Goal: Task Accomplishment & Management: Manage account settings

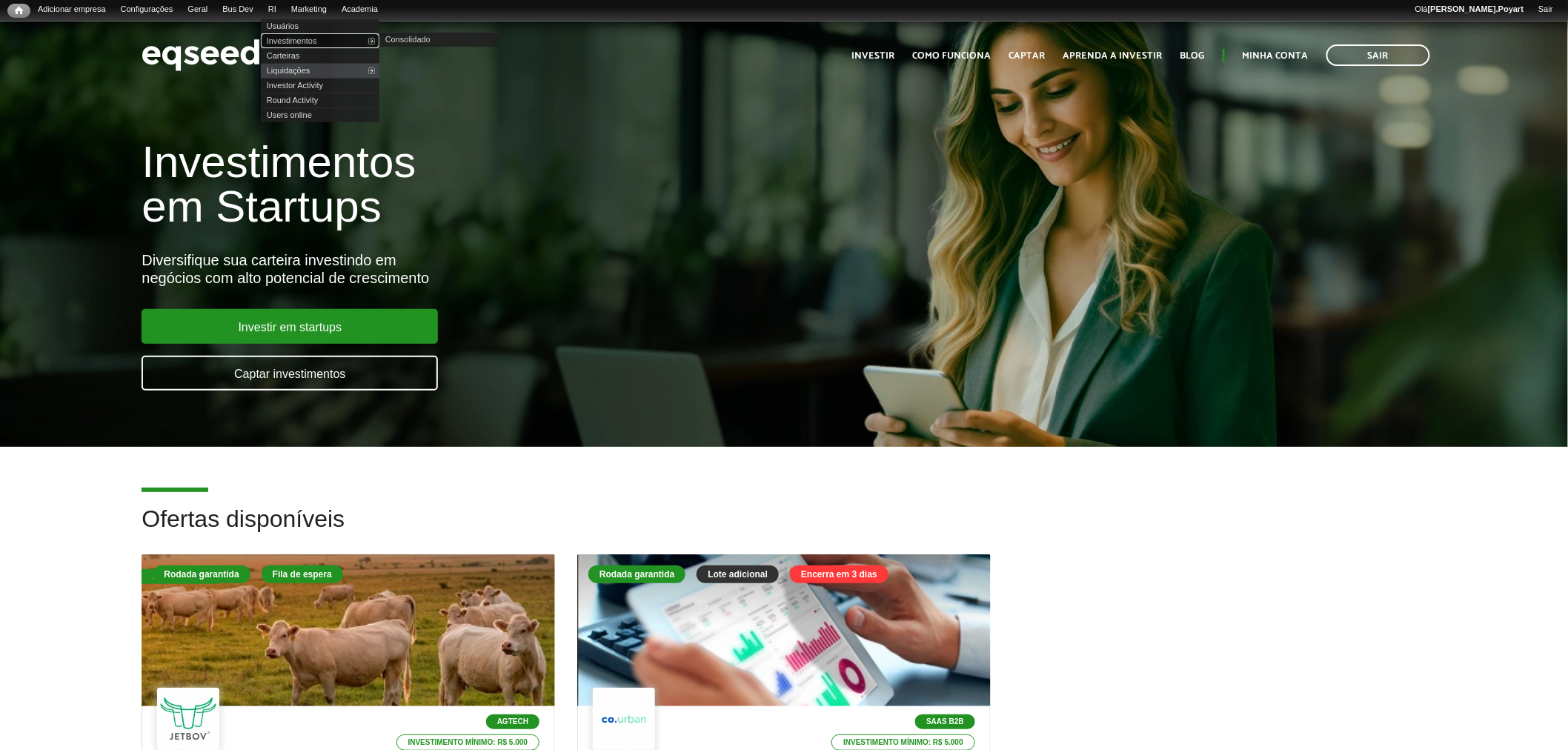
click at [337, 41] on link "Investimentos" at bounding box center [320, 41] width 118 height 15
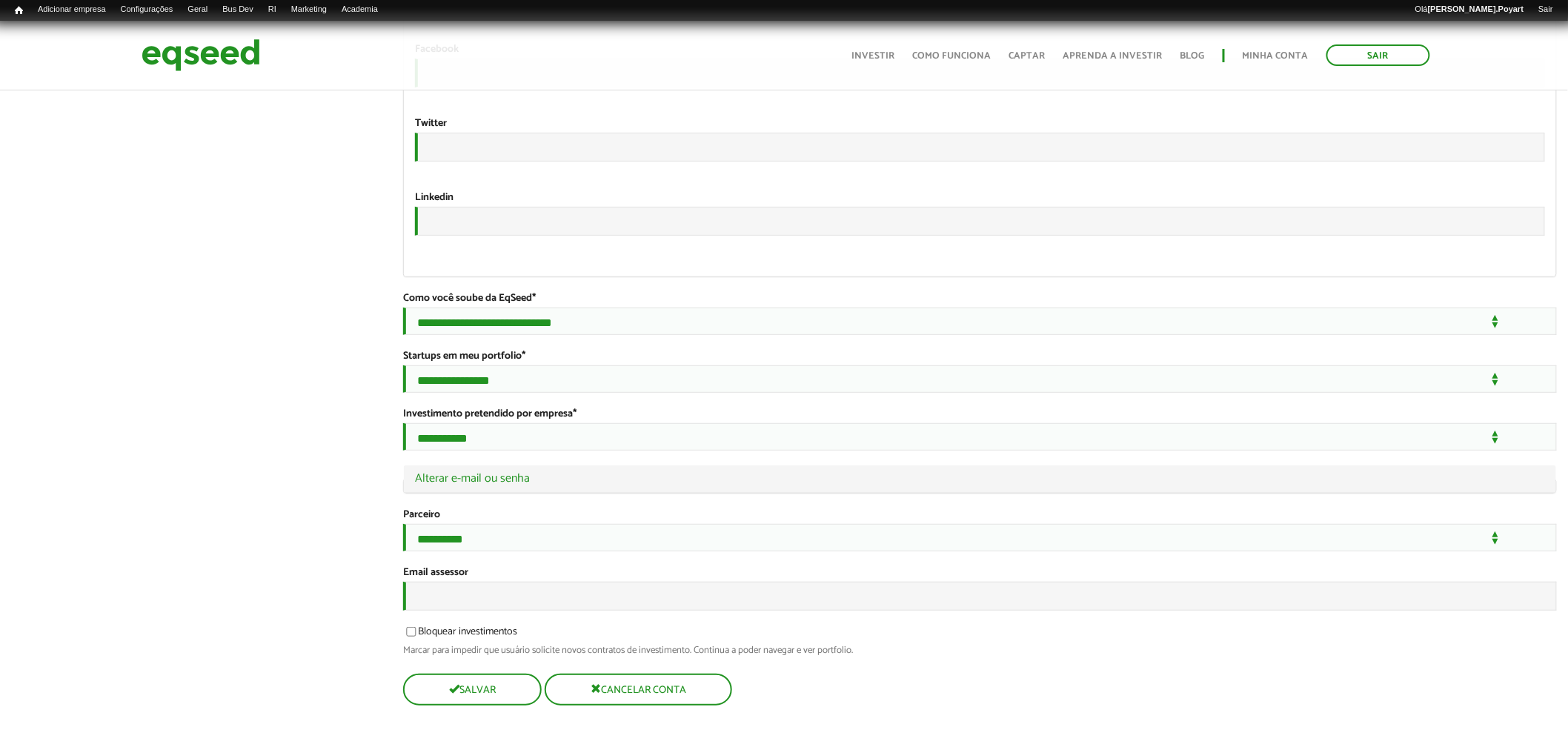
scroll to position [2649, 0]
type input "**********"
click at [437, 524] on select "**********" at bounding box center [979, 538] width 1153 height 28
click at [438, 591] on input "Email assessor" at bounding box center [979, 595] width 1153 height 29
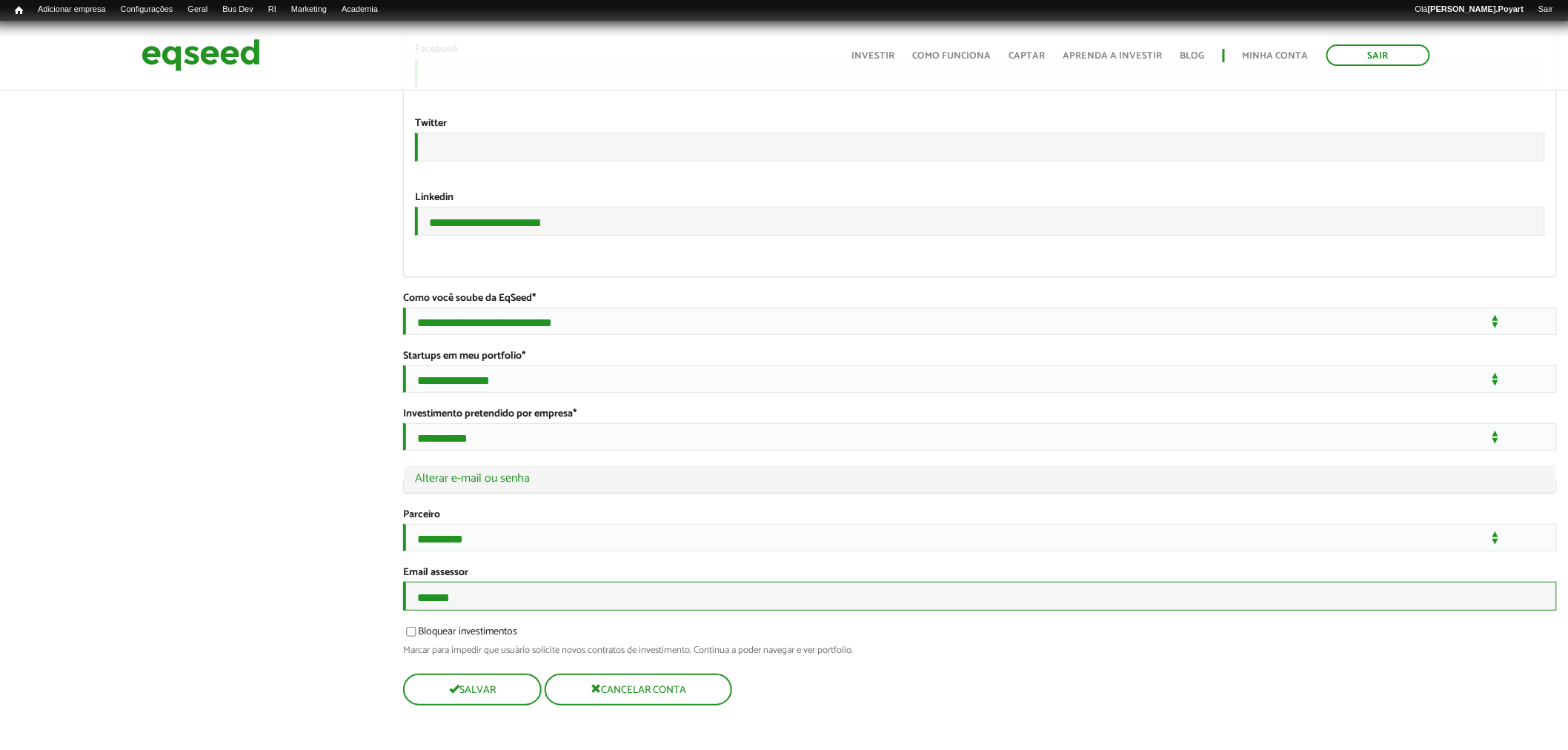
type input "**********"
click at [469, 691] on button "Salvar" at bounding box center [470, 689] width 135 height 29
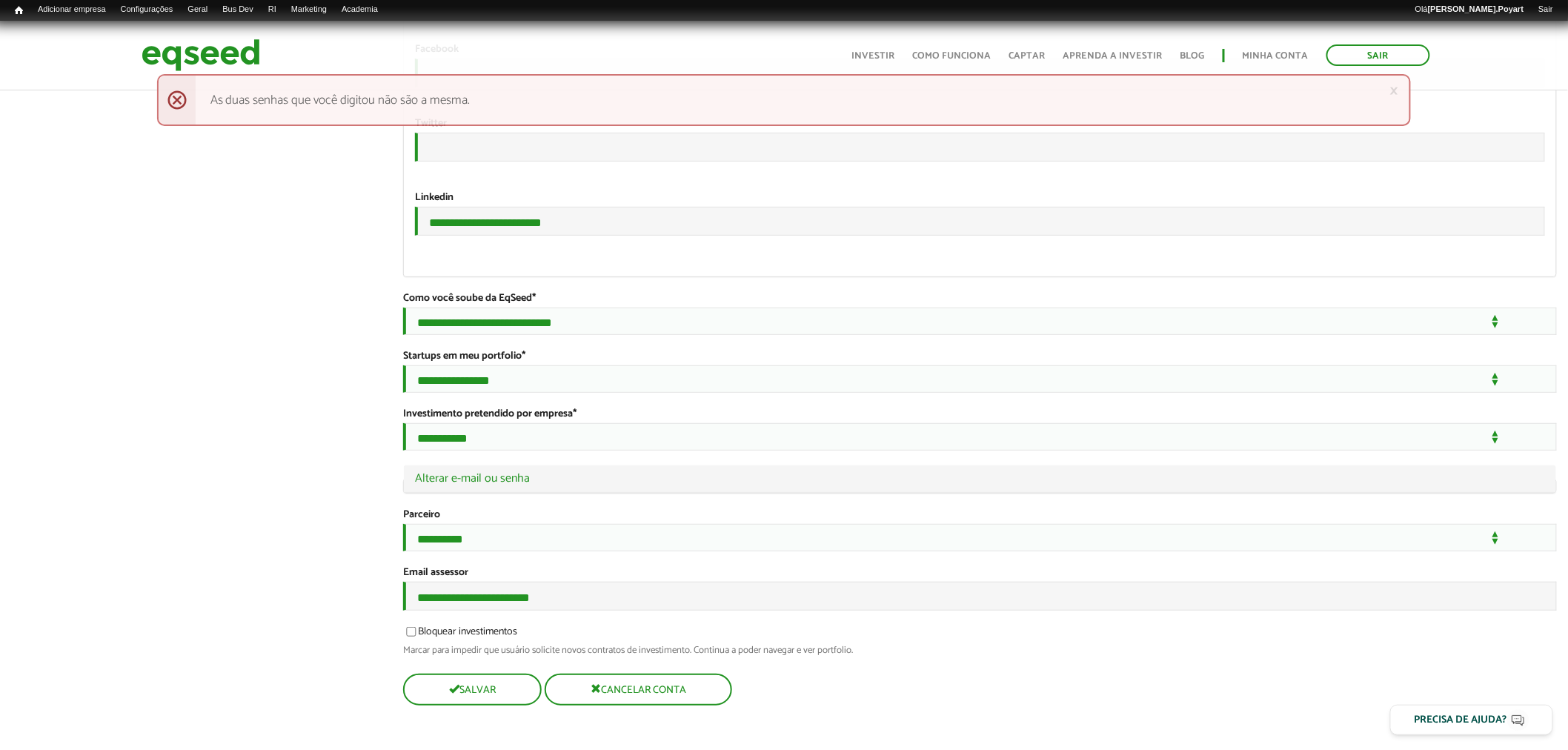
scroll to position [2648, 0]
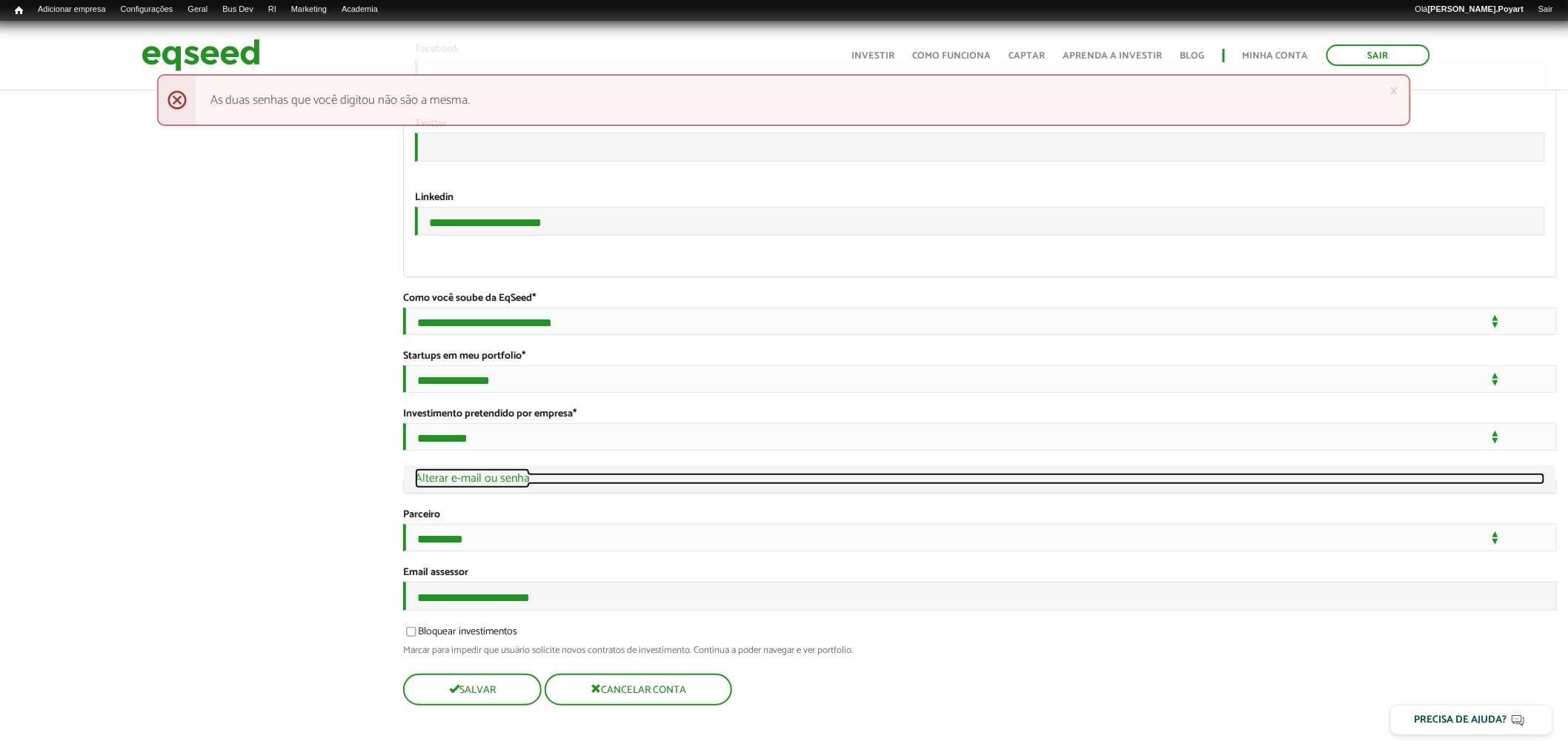
click at [507, 473] on link "Ocultar Alterar e-mail ou senha" at bounding box center [979, 479] width 1130 height 12
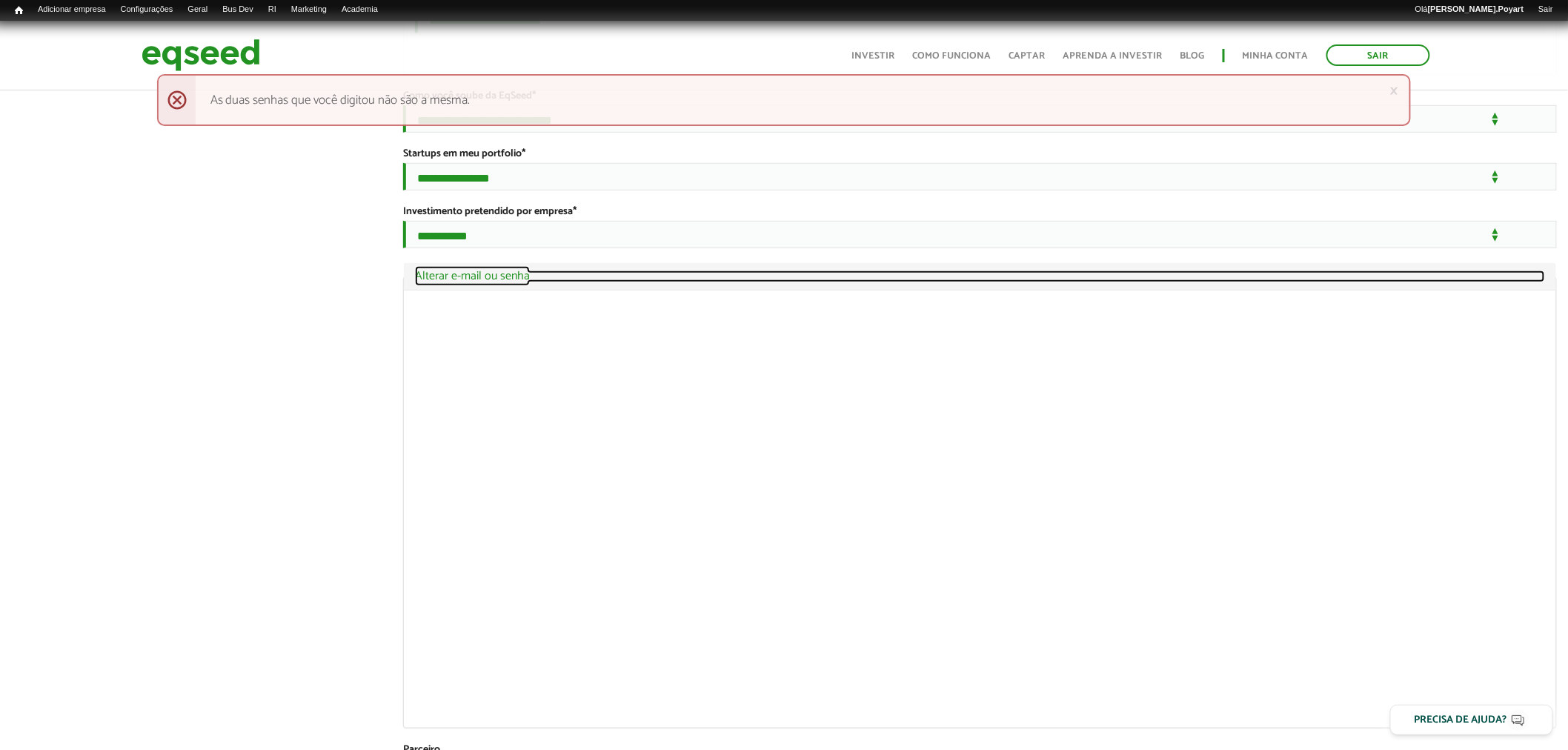
scroll to position [2833, 0]
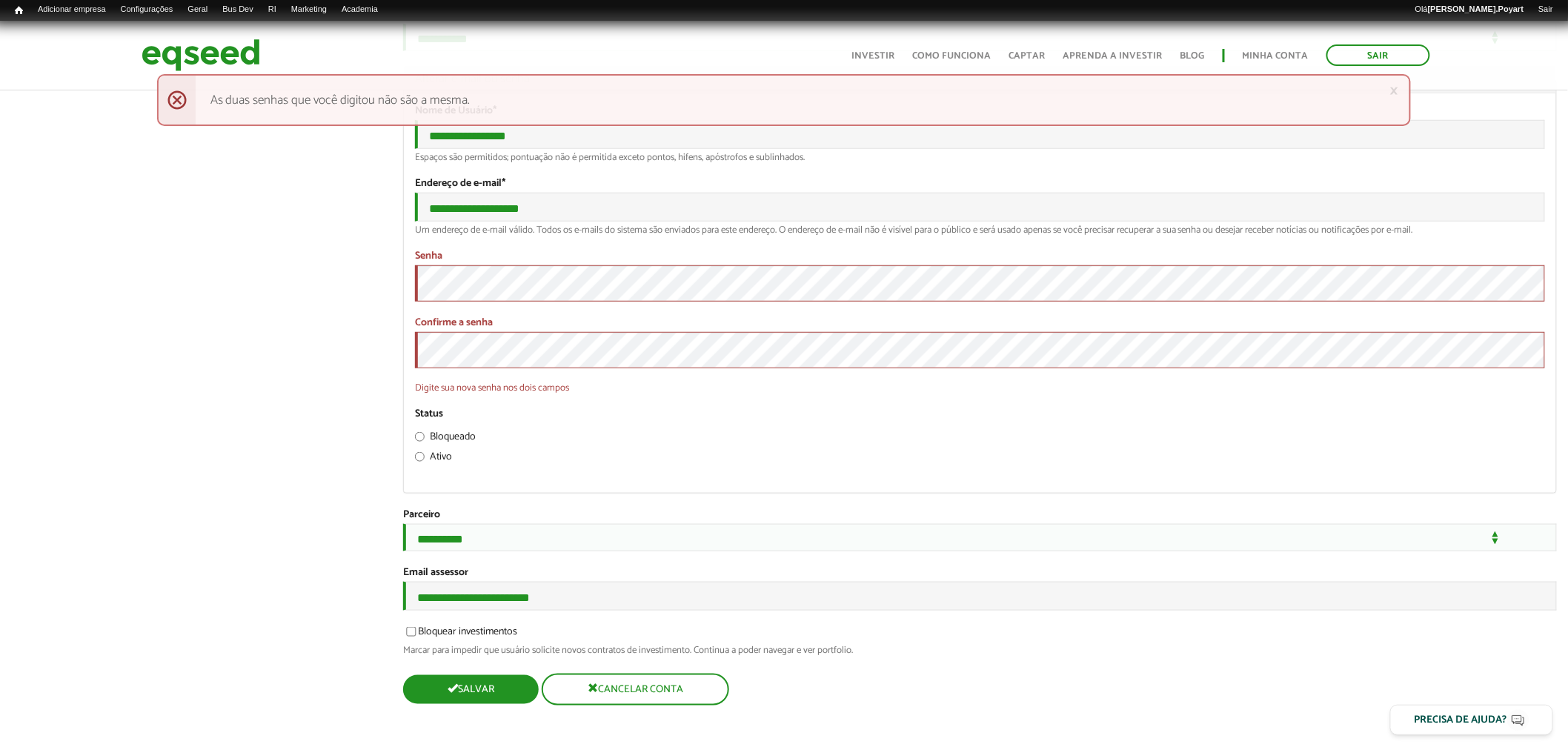
drag, startPoint x: 489, startPoint y: 693, endPoint x: 482, endPoint y: 683, distance: 12.2
click at [482, 683] on button "Salvar" at bounding box center [470, 689] width 135 height 29
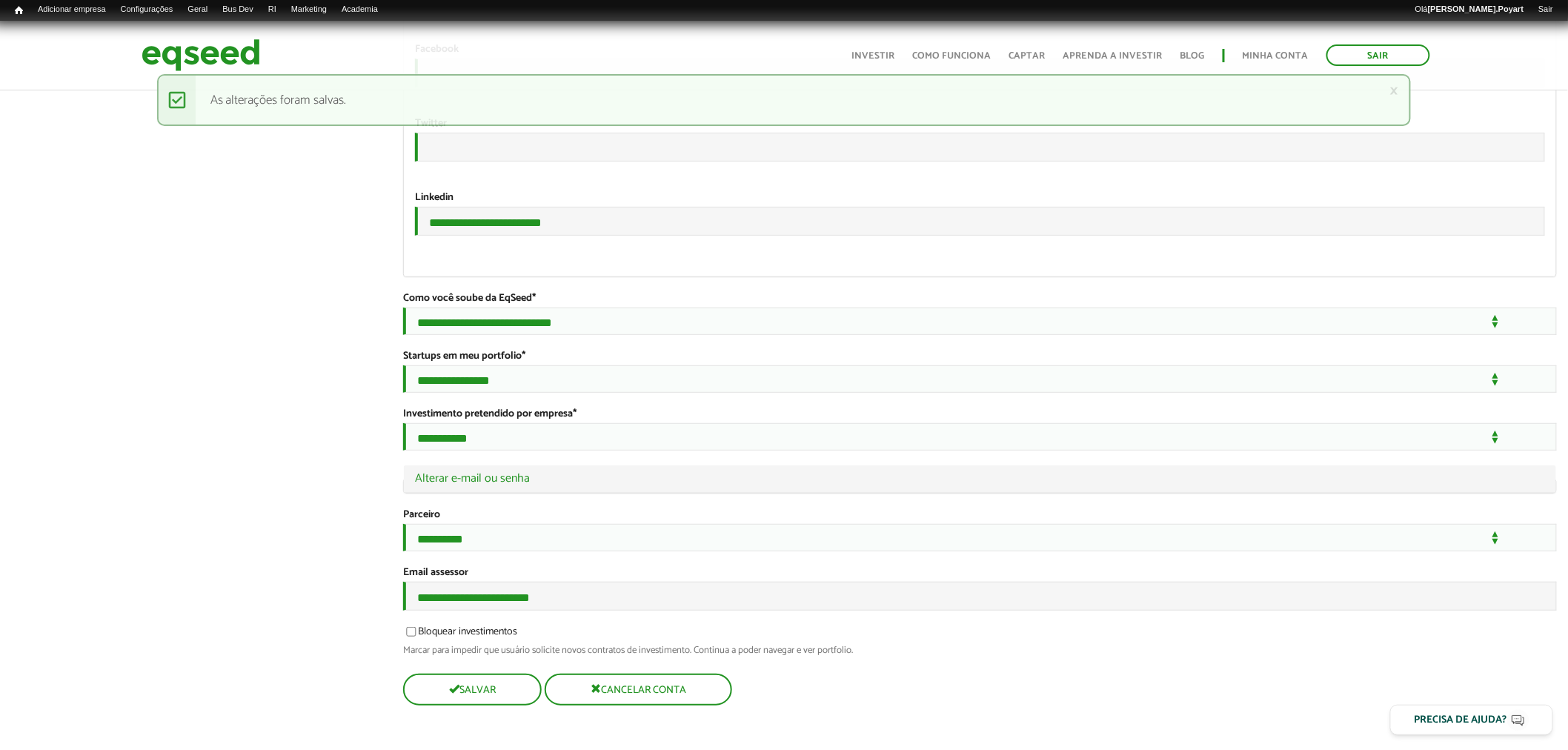
scroll to position [2649, 0]
click at [477, 693] on button "Salvar" at bounding box center [470, 689] width 135 height 29
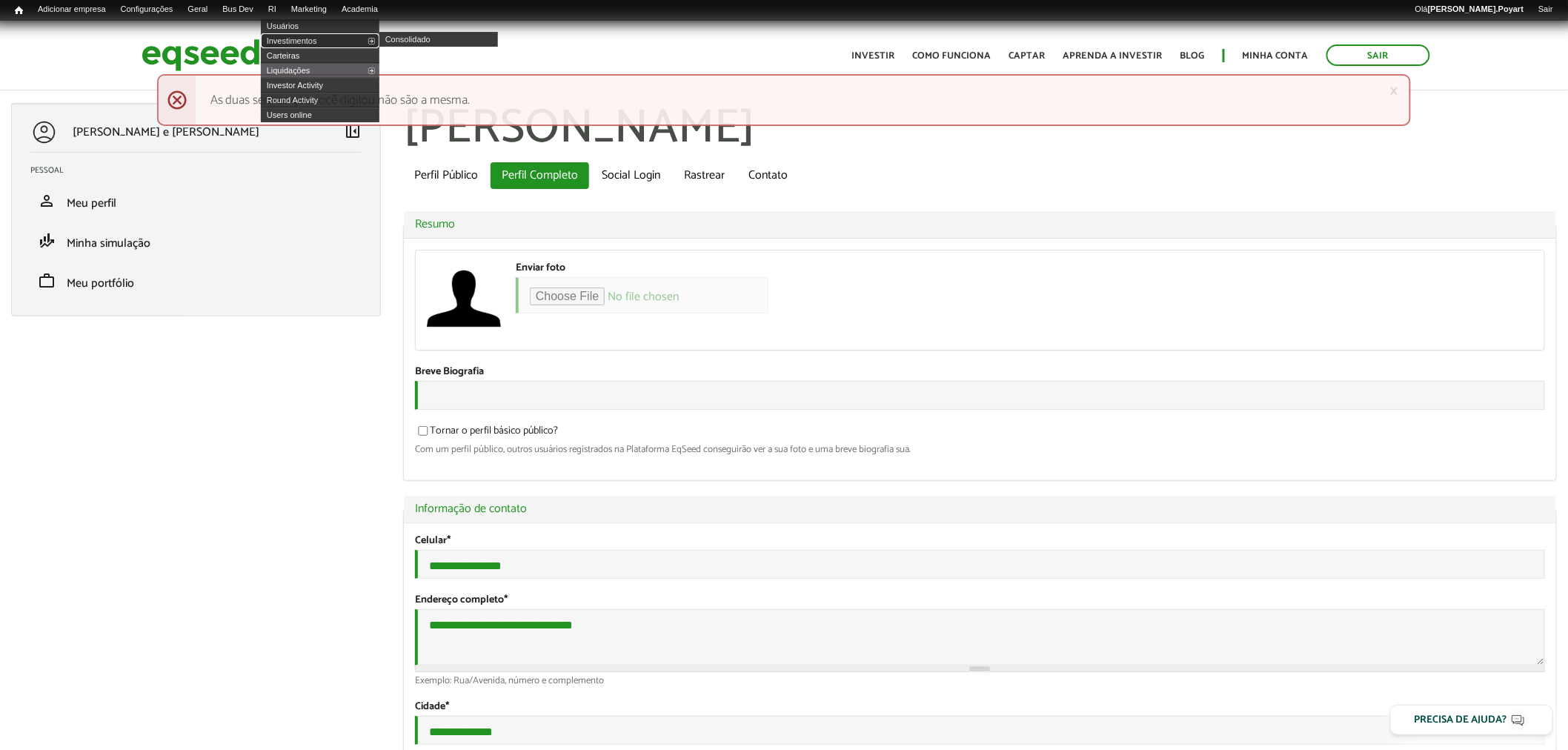
click at [312, 40] on link "Investimentos" at bounding box center [320, 41] width 118 height 15
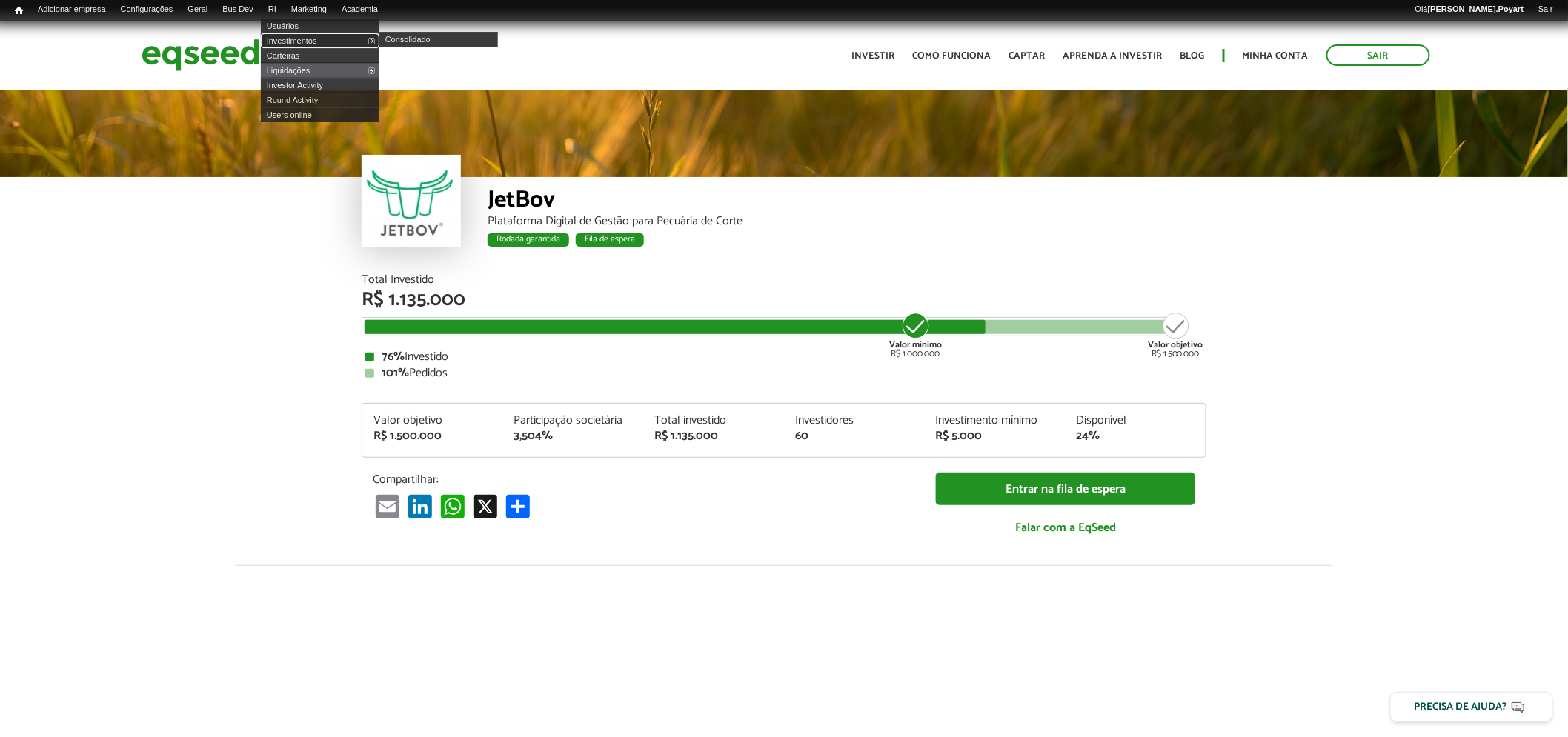
click at [292, 44] on link "Investimentos" at bounding box center [320, 41] width 118 height 15
